Goal: Information Seeking & Learning: Learn about a topic

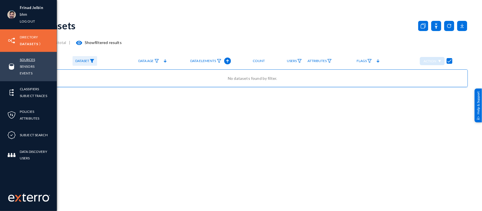
click at [26, 60] on link "Sources" at bounding box center [27, 59] width 15 height 6
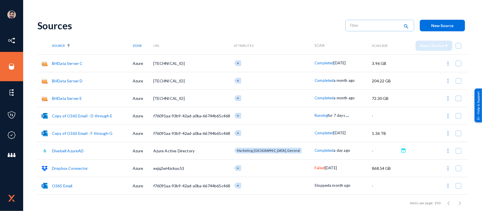
click at [314, 115] on span "Running" at bounding box center [320, 115] width 13 height 5
click at [281, 23] on div at bounding box center [241, 105] width 482 height 211
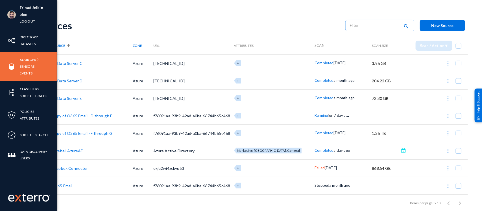
click at [26, 13] on link "bhm" at bounding box center [23, 14] width 7 height 6
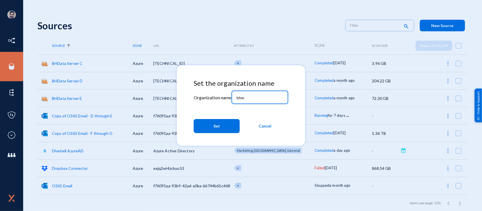
click at [262, 98] on input "bhm" at bounding box center [260, 97] width 49 height 5
type input "b"
type input "russel"
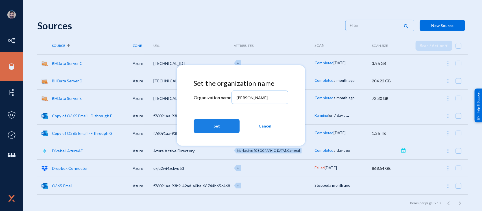
click at [212, 133] on button "Set" at bounding box center [217, 126] width 46 height 14
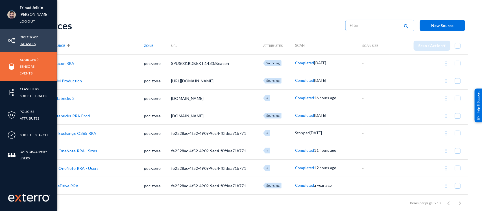
click at [32, 47] on link "Datasets" at bounding box center [28, 44] width 16 height 6
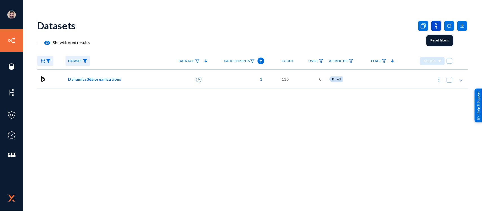
click at [433, 25] on icon at bounding box center [436, 26] width 10 height 10
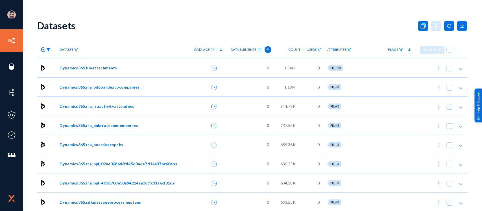
click at [49, 50] on img at bounding box center [48, 50] width 5 height 4
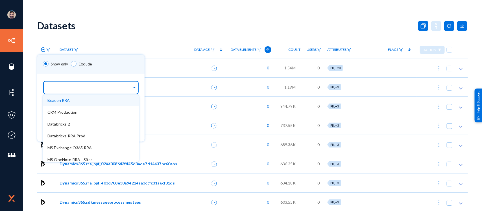
click at [77, 91] on div at bounding box center [89, 88] width 84 height 10
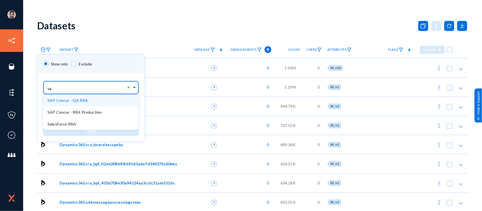
type input "sap"
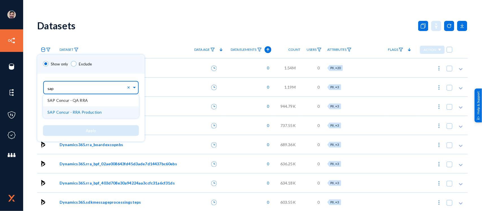
click at [72, 110] on span "SAP Concur - RRA Production" at bounding box center [74, 112] width 54 height 5
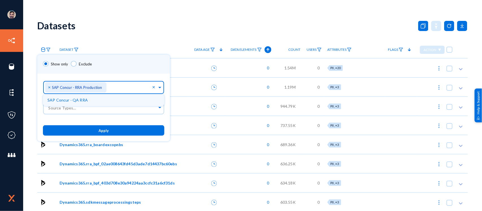
click at [105, 127] on button "Apply" at bounding box center [103, 130] width 121 height 10
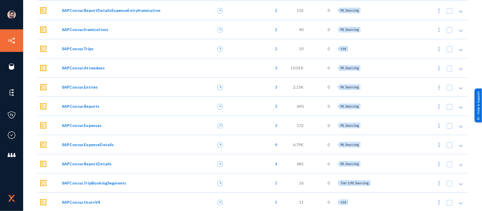
scroll to position [703, 0]
click at [93, 201] on span "SAPConcur.UsersV4" at bounding box center [81, 202] width 38 height 6
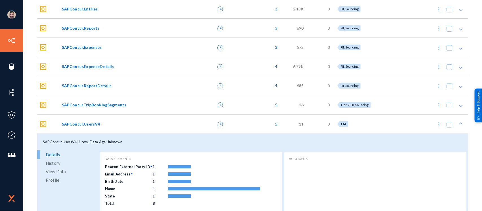
scroll to position [804, 0]
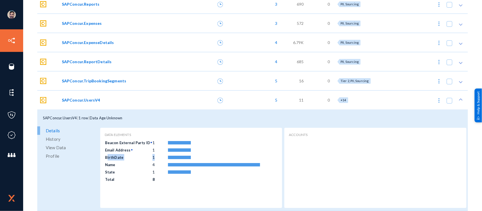
drag, startPoint x: 104, startPoint y: 156, endPoint x: 157, endPoint y: 154, distance: 52.2
click at [157, 154] on tr "BirthDate 1" at bounding box center [183, 157] width 156 height 7
click at [60, 146] on span "View Data" at bounding box center [56, 147] width 20 height 8
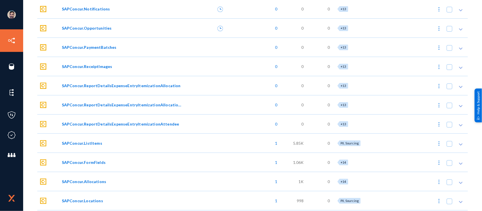
scroll to position [0, 0]
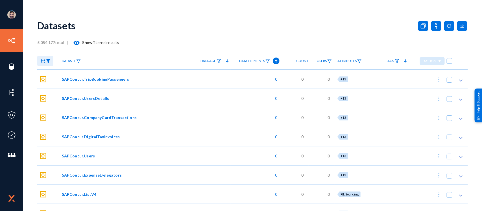
click at [47, 60] on img at bounding box center [48, 61] width 5 height 4
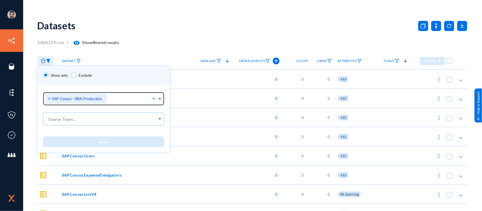
click at [48, 98] on span "×" at bounding box center [50, 98] width 4 height 5
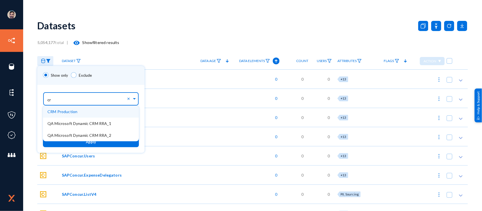
type input "crm"
click at [67, 112] on span "CRM Production" at bounding box center [62, 111] width 30 height 5
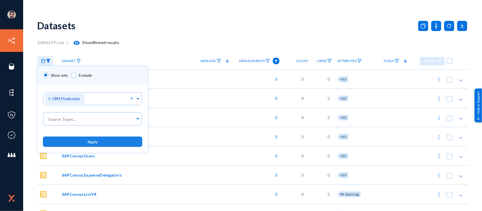
click at [98, 139] on button "Apply" at bounding box center [92, 142] width 99 height 10
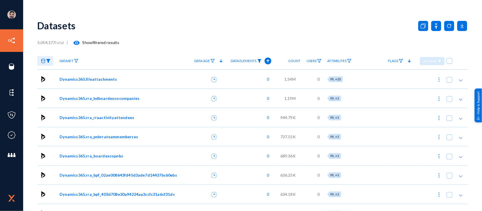
click at [260, 61] on img at bounding box center [259, 61] width 5 height 4
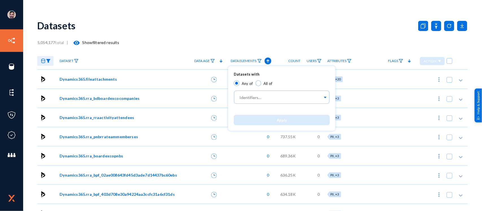
click at [201, 19] on div at bounding box center [241, 105] width 482 height 211
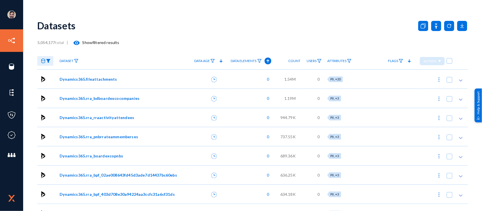
click at [104, 78] on span "Dynamics365.fileattachments" at bounding box center [88, 79] width 57 height 6
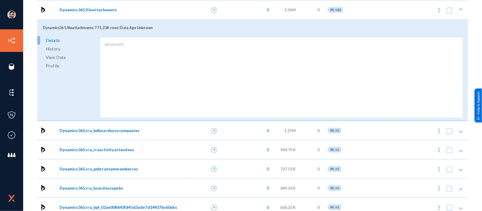
scroll to position [143, 0]
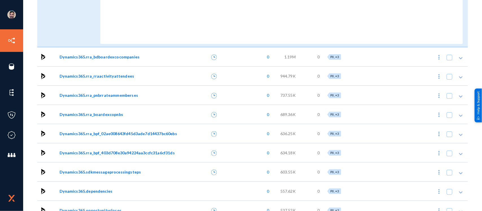
click at [99, 56] on span "Dynamics365.rra_bdboardexcocompanies" at bounding box center [100, 57] width 80 height 6
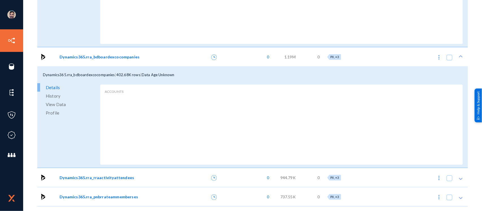
click at [93, 176] on span "Dynamics365.rra_rraactivityattendees" at bounding box center [97, 178] width 75 height 6
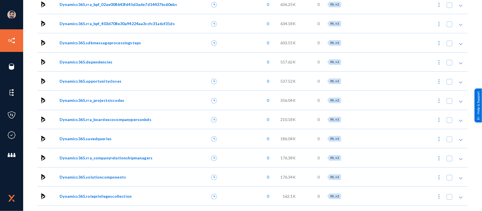
scroll to position [476, 0]
click at [94, 119] on span "Dynamics365.rra_boardexcocompanypersonbds" at bounding box center [106, 119] width 92 height 6
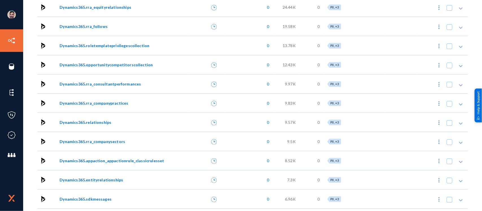
scroll to position [1168, 0]
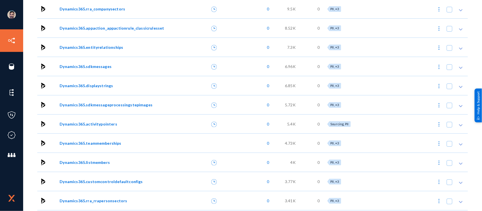
click at [95, 161] on span "Dynamics365.listmembers" at bounding box center [85, 162] width 50 height 6
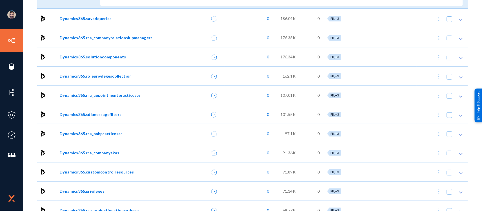
scroll to position [670, 0]
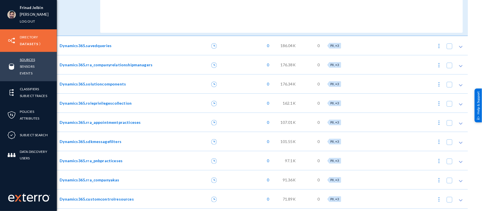
click at [28, 60] on link "Sources" at bounding box center [27, 59] width 15 height 6
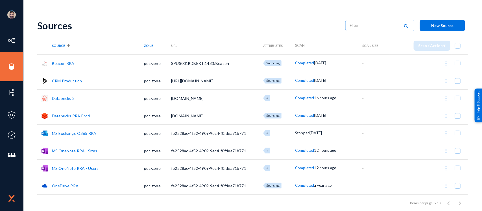
click at [79, 80] on link "CRM Production" at bounding box center [67, 80] width 30 height 5
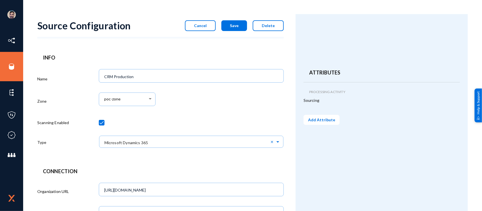
scroll to position [165, 0]
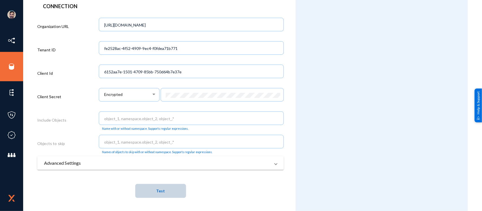
click at [161, 186] on span "Test" at bounding box center [160, 191] width 9 height 10
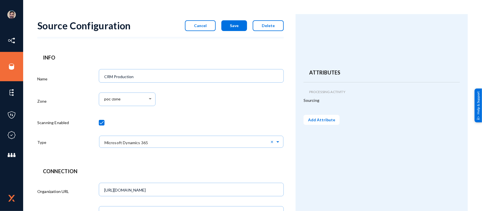
click at [201, 27] on span "Cancel" at bounding box center [200, 25] width 13 height 5
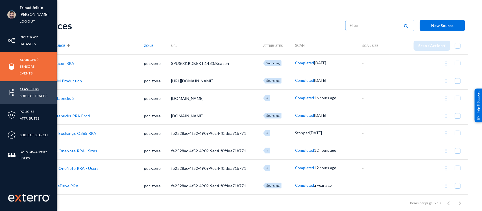
click at [28, 87] on link "Classifiers" at bounding box center [29, 89] width 19 height 6
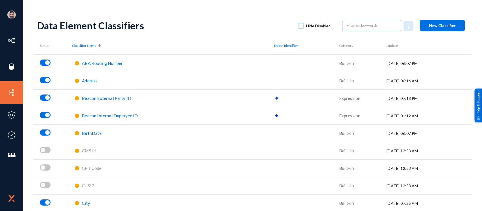
click at [303, 25] on label "Hide Disabled" at bounding box center [314, 26] width 33 height 8
checkbox input "true"
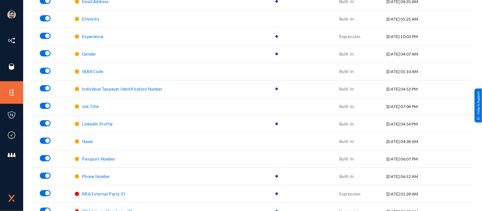
scroll to position [255, 0]
click at [85, 141] on span "Name" at bounding box center [87, 141] width 11 height 5
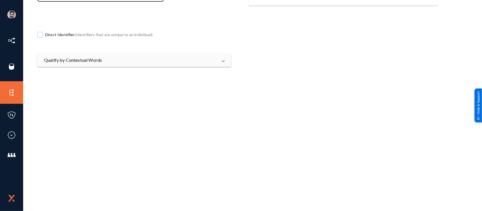
scroll to position [138, 0]
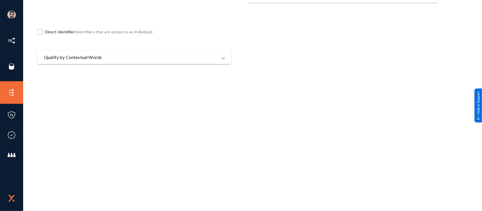
click at [103, 60] on mat-panel-title "Qualify by Contextual Words" at bounding box center [131, 57] width 174 height 7
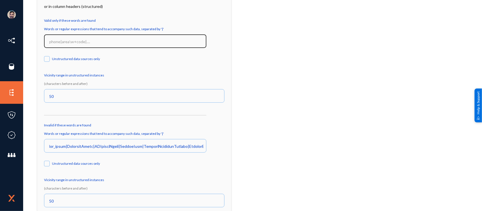
scroll to position [225, 0]
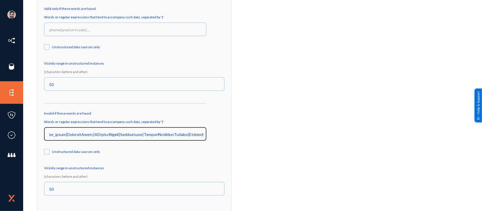
click at [104, 132] on input at bounding box center [126, 134] width 154 height 5
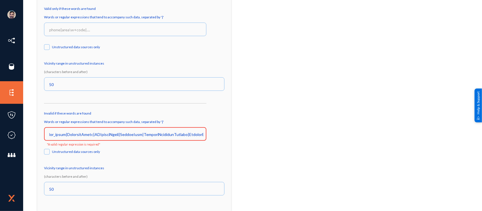
scroll to position [0, 0]
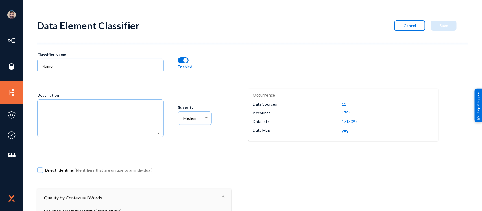
click at [403, 27] on span "Cancel" at bounding box center [409, 25] width 13 height 5
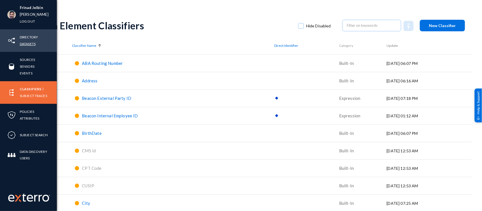
click at [27, 44] on link "Datasets" at bounding box center [28, 44] width 16 height 6
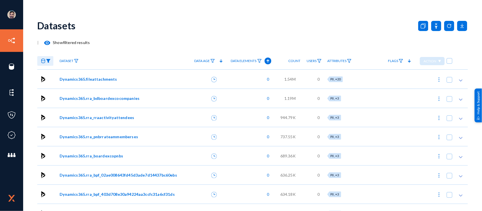
click at [47, 62] on img at bounding box center [48, 61] width 5 height 4
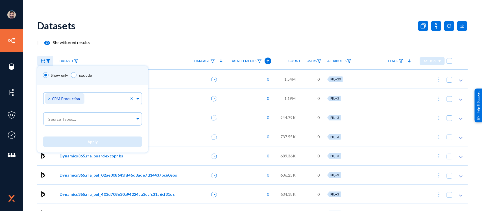
click at [87, 53] on div at bounding box center [241, 105] width 482 height 211
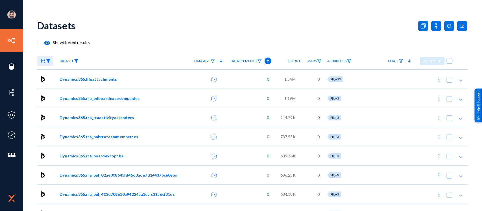
click at [75, 62] on img at bounding box center [76, 61] width 5 height 4
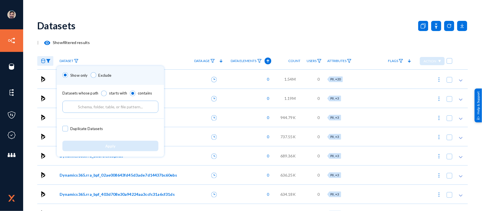
click at [108, 107] on input "text" at bounding box center [110, 107] width 96 height 12
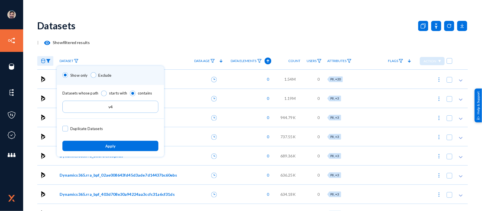
type input "v4"
click at [116, 143] on button "Apply" at bounding box center [110, 146] width 96 height 10
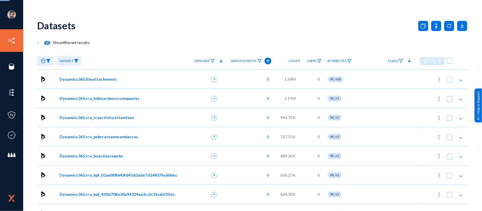
checkbox input "true"
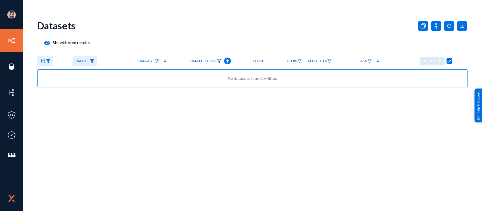
click at [51, 61] on link at bounding box center [45, 61] width 16 height 10
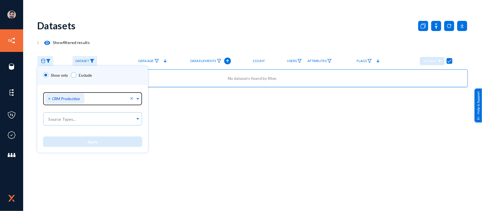
click at [49, 100] on span "×" at bounding box center [50, 98] width 4 height 5
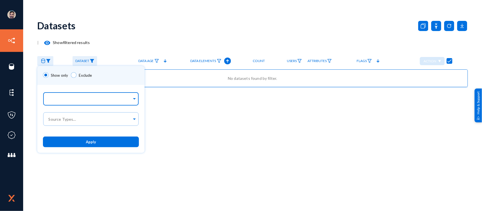
click at [128, 97] on div at bounding box center [89, 100] width 84 height 10
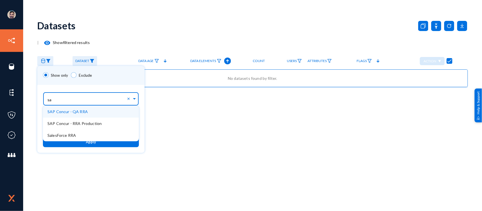
type input "sap"
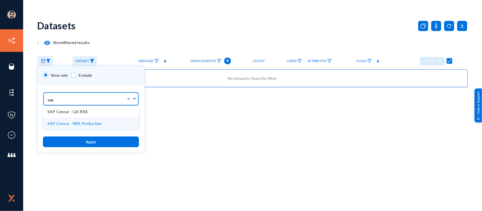
click at [84, 123] on span "SAP Concur - RRA Production" at bounding box center [74, 123] width 54 height 5
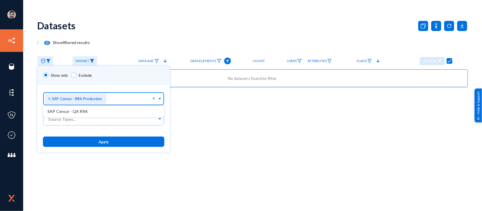
click at [97, 146] on button "Apply" at bounding box center [103, 142] width 121 height 10
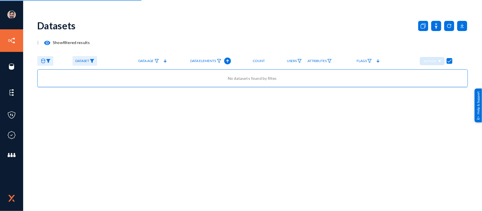
checkbox input "false"
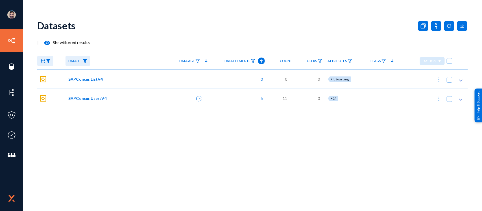
click at [92, 99] on span "SAPConcur.UsersV4" at bounding box center [87, 98] width 38 height 6
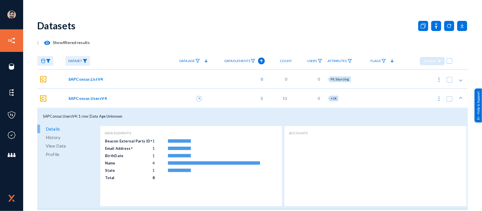
click at [56, 144] on span "View Data" at bounding box center [56, 146] width 20 height 8
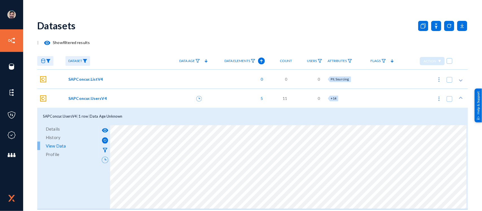
click at [82, 78] on span "SAPConcur.ListV4" at bounding box center [85, 79] width 35 height 6
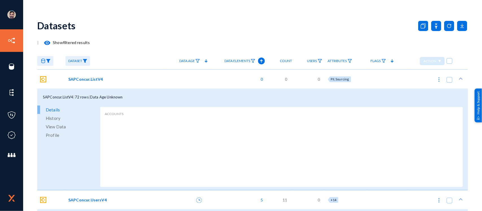
click at [63, 127] on span "View Data" at bounding box center [56, 126] width 20 height 8
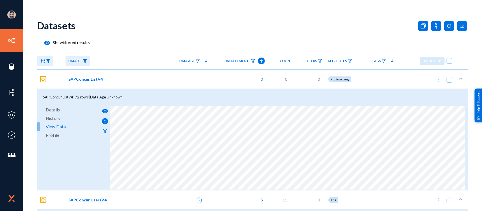
click at [92, 79] on span "SAPConcur.ListV4" at bounding box center [85, 79] width 35 height 6
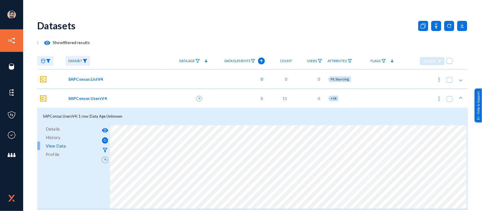
click at [49, 63] on link at bounding box center [45, 61] width 16 height 10
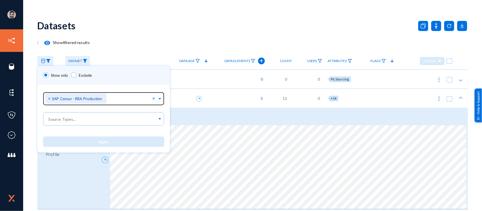
click at [49, 99] on span "×" at bounding box center [50, 98] width 4 height 5
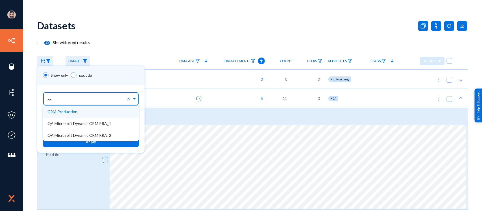
type input "crm"
click at [67, 112] on span "CRM Production" at bounding box center [62, 111] width 30 height 5
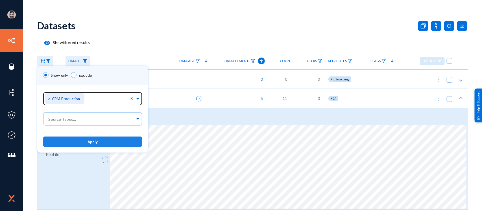
click at [102, 146] on button "Apply" at bounding box center [92, 142] width 99 height 10
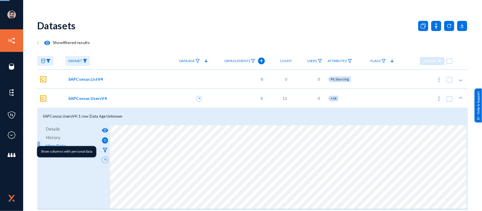
checkbox input "true"
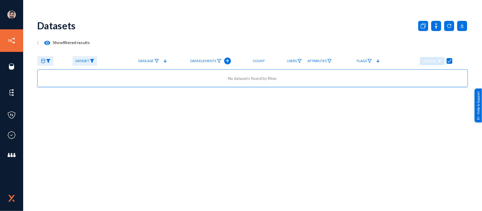
click at [91, 61] on img at bounding box center [92, 61] width 5 height 4
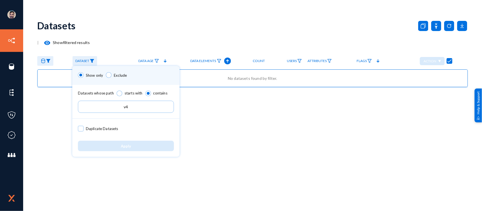
drag, startPoint x: 141, startPoint y: 106, endPoint x: 104, endPoint y: 104, distance: 37.9
click at [104, 104] on input "v4" at bounding box center [126, 107] width 96 height 12
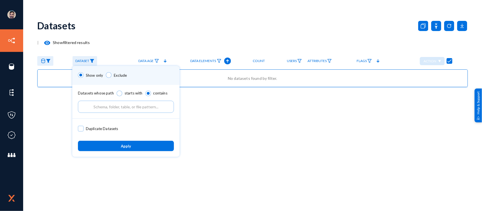
click at [126, 146] on span "Apply" at bounding box center [126, 146] width 10 height 5
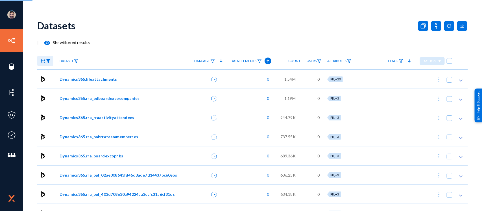
checkbox input "false"
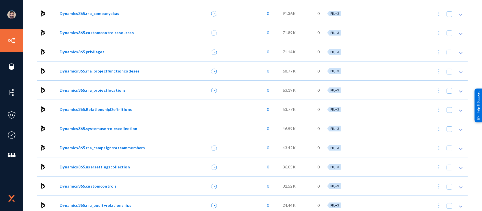
scroll to position [445, 0]
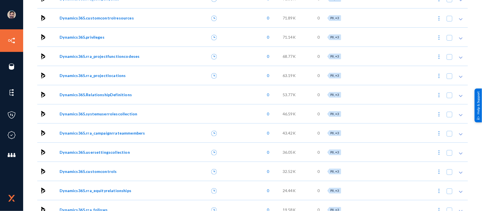
click at [93, 113] on span "Dynamics365.systemuserrolescollection" at bounding box center [99, 114] width 78 height 6
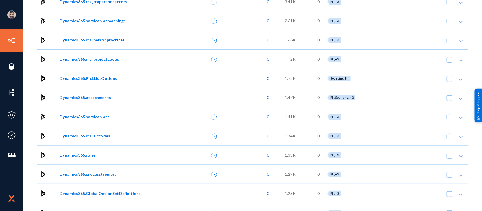
scroll to position [1063, 0]
click at [89, 79] on span "Dynamics365.PickListOptions" at bounding box center [88, 78] width 57 height 6
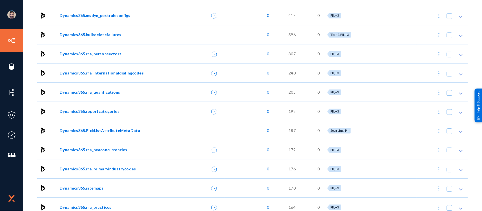
scroll to position [1699, 0]
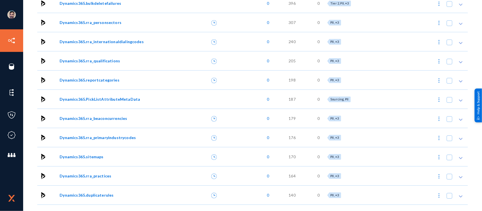
click at [80, 99] on span "Dynamics365.PickListAttributeMetaData" at bounding box center [100, 99] width 80 height 6
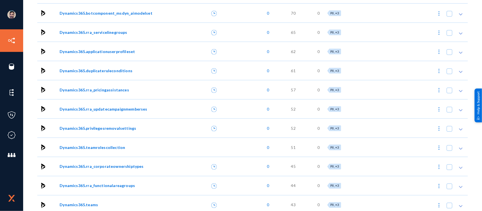
scroll to position [2317, 0]
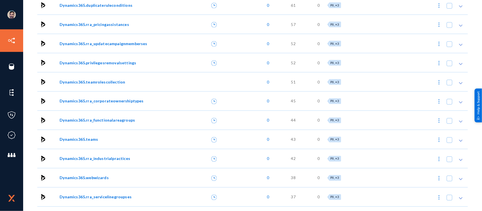
click at [93, 98] on span "Dynamics365.rra_corporateownershiptypes" at bounding box center [102, 101] width 84 height 6
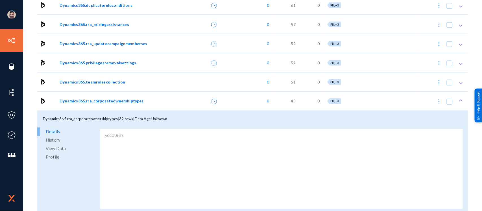
click at [54, 148] on span "View Data" at bounding box center [56, 148] width 20 height 8
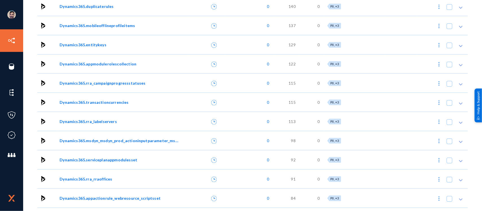
scroll to position [1962, 0]
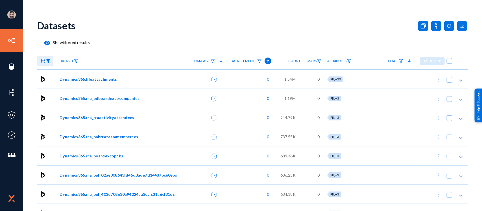
click at [49, 59] on anms-filter-icon at bounding box center [48, 61] width 5 height 4
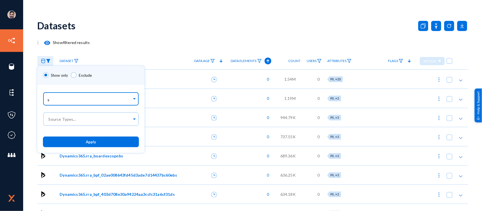
type input "sa"
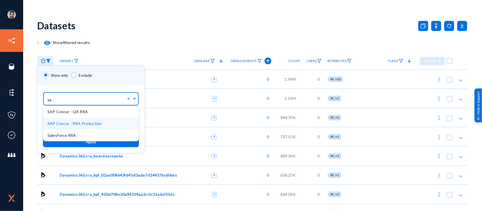
click at [67, 123] on span "SAP Concur - RRA Production" at bounding box center [74, 123] width 54 height 5
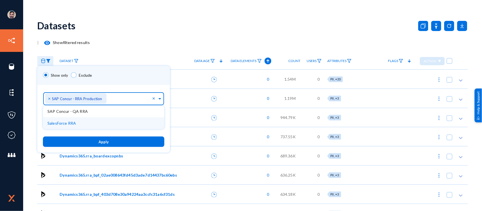
click at [97, 141] on button "Apply" at bounding box center [103, 142] width 121 height 10
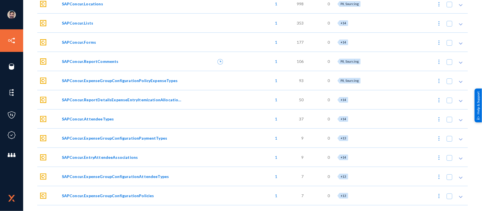
scroll to position [703, 0]
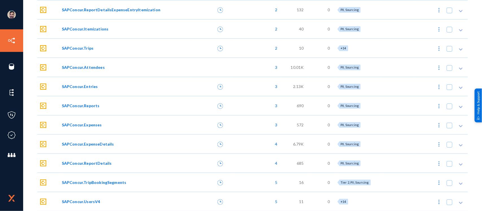
click at [82, 202] on span "SAPConcur.UsersV4" at bounding box center [81, 202] width 38 height 6
click at [87, 200] on span "SAPConcur.UsersV4" at bounding box center [81, 202] width 38 height 6
click at [89, 200] on span "SAPConcur.UsersV4" at bounding box center [81, 202] width 38 height 6
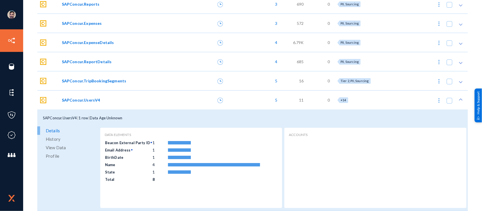
click at [53, 148] on span "View Data" at bounding box center [56, 147] width 20 height 8
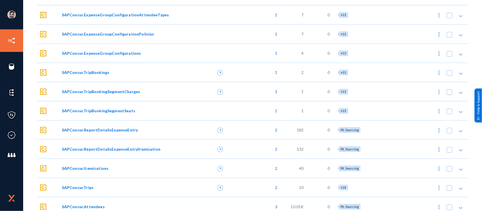
scroll to position [526, 0]
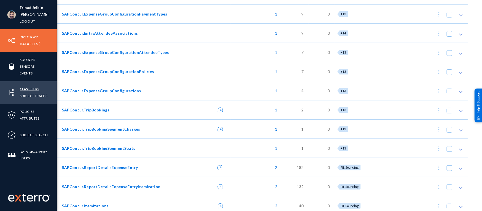
click at [26, 88] on link "Classifiers" at bounding box center [29, 89] width 19 height 6
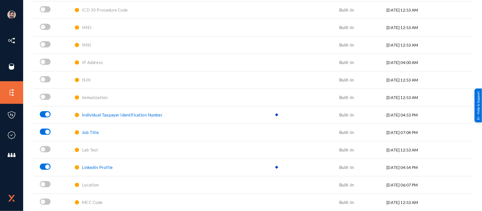
click at [135, 115] on span "Individual Taxpayer Identification Number" at bounding box center [122, 114] width 81 height 5
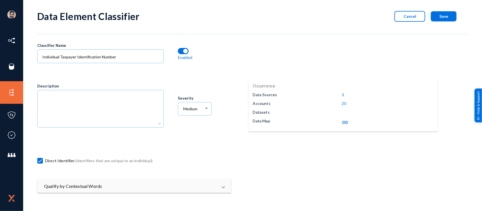
scroll to position [9, 0]
click at [54, 181] on mat-expansion-panel-header "Qualify by Contextual Words" at bounding box center [134, 187] width 194 height 14
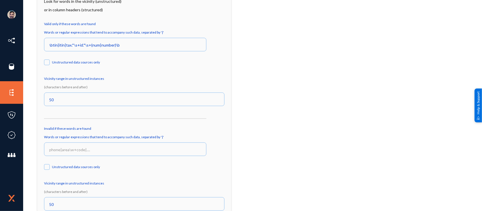
scroll to position [210, 0]
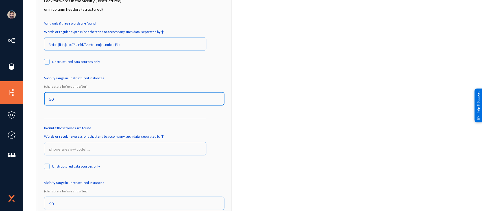
click at [167, 101] on input "50" at bounding box center [135, 99] width 172 height 5
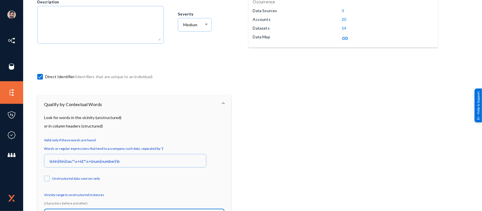
scroll to position [0, 0]
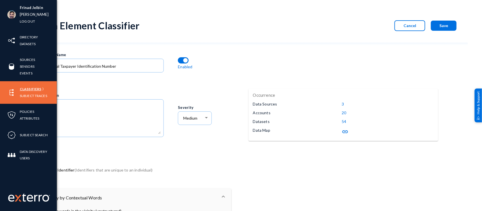
click at [29, 88] on link "Classifiers" at bounding box center [30, 89] width 21 height 6
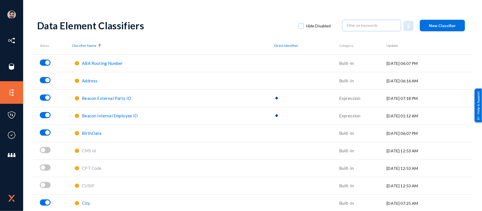
click at [298, 27] on span at bounding box center [301, 26] width 6 height 6
checkbox input "true"
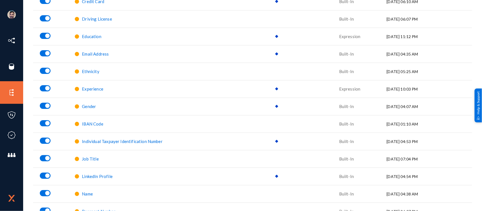
scroll to position [203, 0]
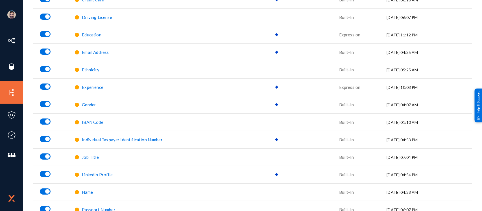
click at [88, 122] on span "IBAN Code" at bounding box center [92, 122] width 21 height 5
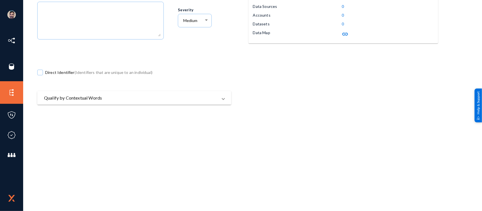
scroll to position [98, 0]
click at [154, 97] on mat-panel-title "Qualify by Contextual Words" at bounding box center [131, 97] width 174 height 7
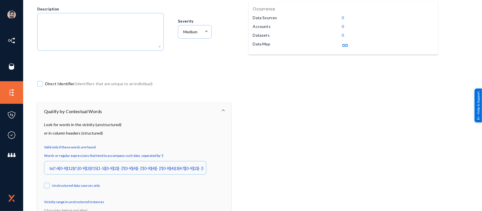
scroll to position [0, 0]
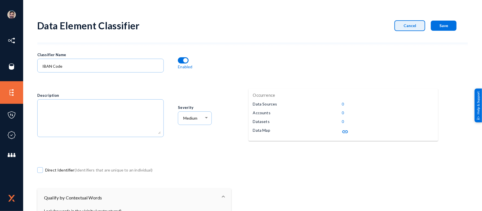
click at [414, 28] on button "Cancel" at bounding box center [409, 25] width 31 height 11
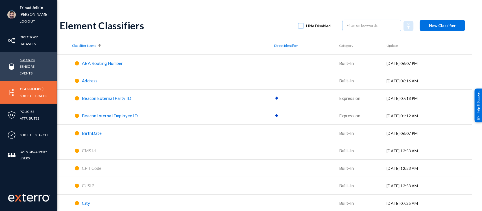
click at [30, 60] on link "Sources" at bounding box center [27, 59] width 15 height 6
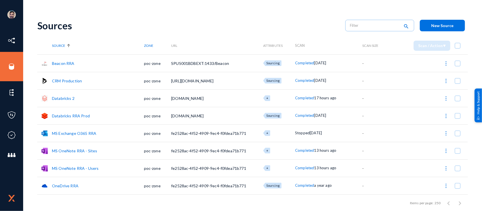
click at [253, 14] on div "Frinad Jelbin russel Log out Directory Datasets Sources Sensors Events Classifi…" at bounding box center [241, 105] width 482 height 211
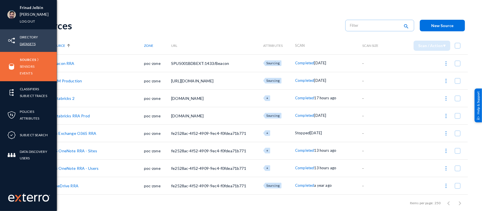
click at [33, 44] on link "Datasets" at bounding box center [28, 44] width 16 height 6
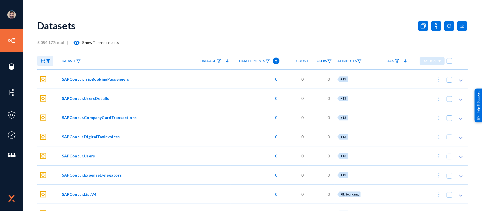
click at [49, 61] on img at bounding box center [48, 61] width 5 height 4
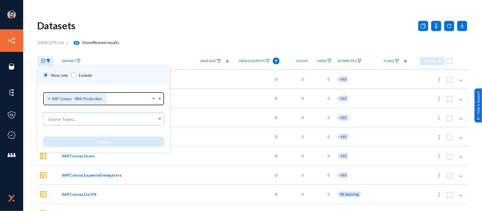
click at [49, 99] on span "×" at bounding box center [50, 98] width 4 height 5
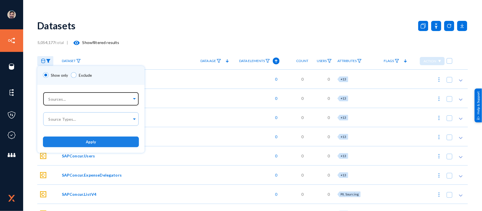
click at [89, 143] on span "Apply" at bounding box center [91, 142] width 10 height 5
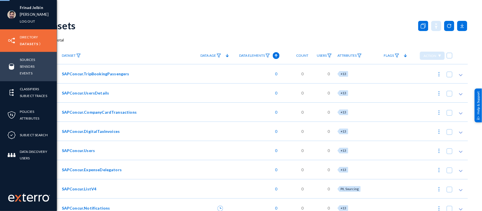
click at [141, 33] on div "Datasets" at bounding box center [252, 25] width 430 height 23
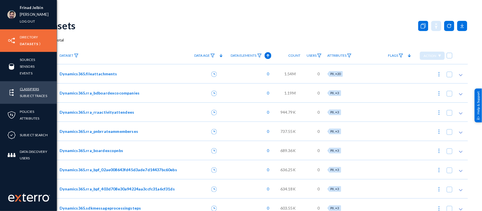
click at [31, 88] on link "Classifiers" at bounding box center [29, 89] width 19 height 6
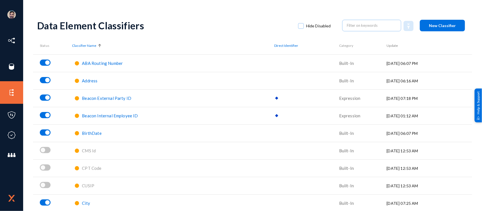
click at [300, 25] on span at bounding box center [301, 26] width 6 height 6
checkbox input "true"
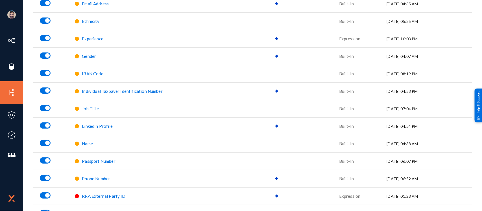
scroll to position [253, 0]
click at [87, 106] on span "Job Title" at bounding box center [90, 108] width 17 height 5
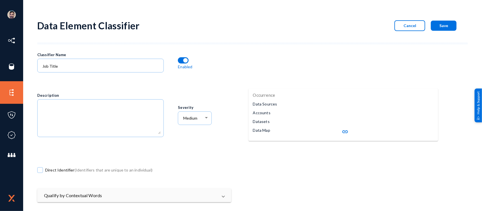
click at [344, 132] on mat-icon "link" at bounding box center [344, 131] width 7 height 7
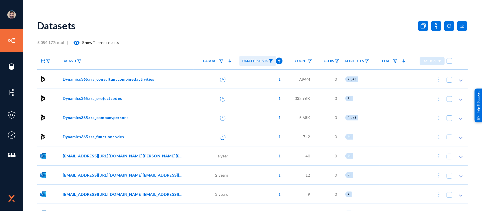
click at [102, 79] on span "Dynamics365.rra_consultantcombinedactivities" at bounding box center [109, 79] width 92 height 6
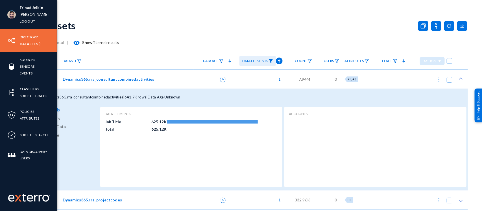
click at [27, 15] on link "russel" at bounding box center [34, 14] width 29 height 6
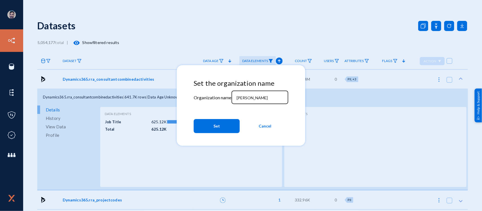
click at [254, 97] on input "russel" at bounding box center [260, 97] width 49 height 5
type input "r"
type input "bhm"
click at [218, 129] on span "Set" at bounding box center [216, 126] width 6 height 10
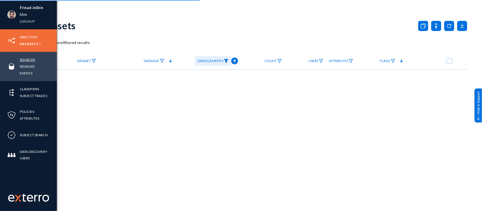
click at [27, 59] on link "Sources" at bounding box center [27, 59] width 15 height 6
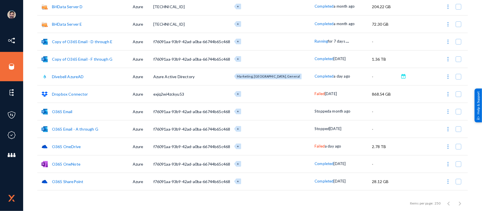
scroll to position [86, 0]
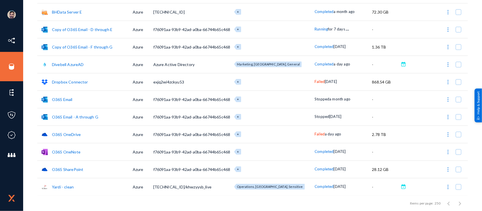
click at [314, 133] on span "Failed" at bounding box center [319, 134] width 10 height 5
click at [18, 181] on div at bounding box center [241, 105] width 482 height 211
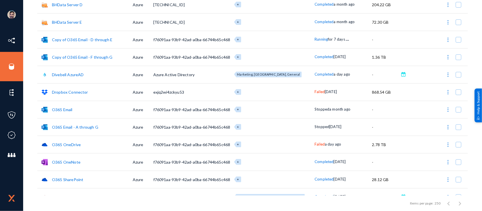
scroll to position [76, 0]
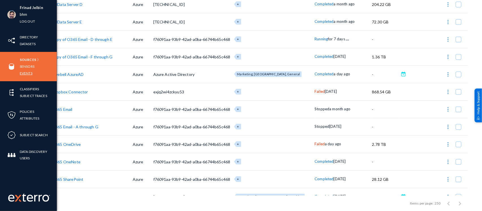
click at [26, 73] on link "Events" at bounding box center [26, 73] width 13 height 6
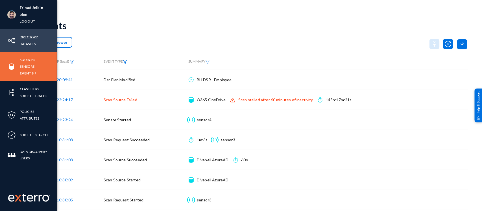
click at [30, 36] on link "Directory" at bounding box center [29, 37] width 18 height 6
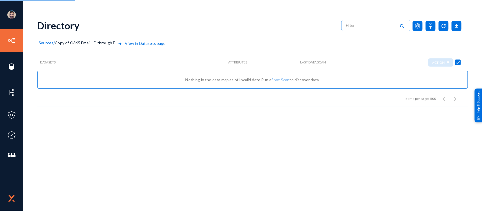
checkbox input "false"
